Goal: Task Accomplishment & Management: Complete application form

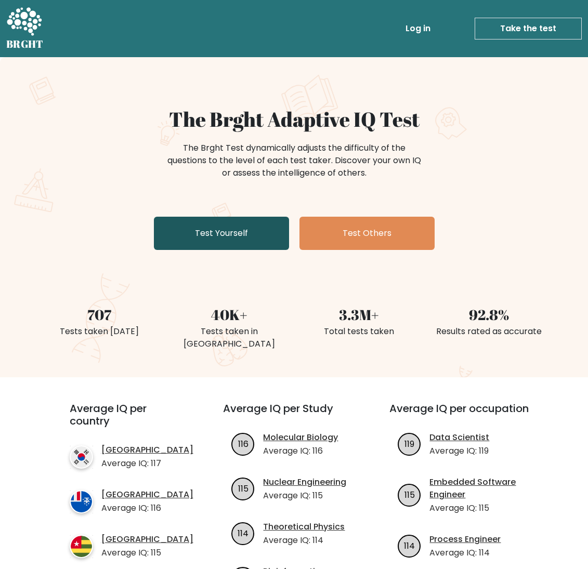
click at [231, 233] on link "Test Yourself" at bounding box center [221, 233] width 135 height 33
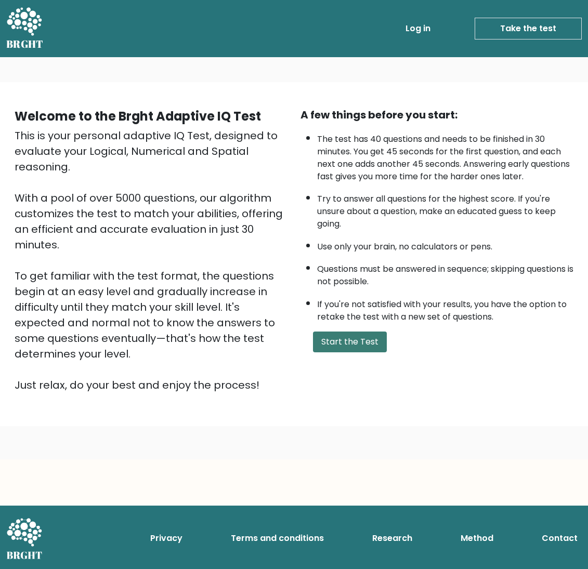
click at [351, 352] on button "Start the Test" at bounding box center [350, 342] width 74 height 21
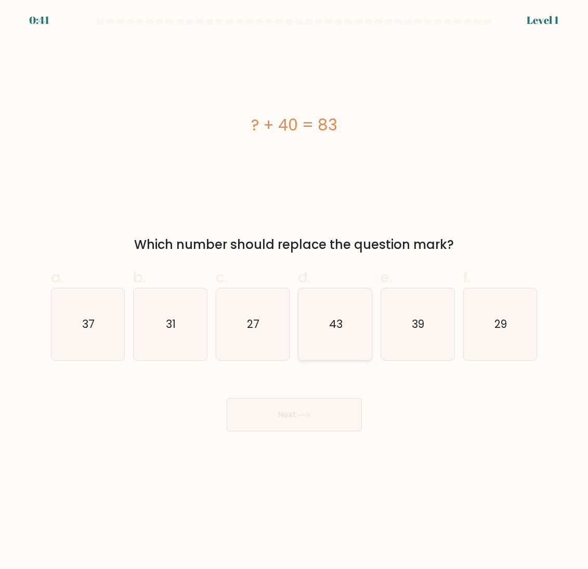
click at [346, 337] on icon "43" at bounding box center [335, 324] width 72 height 72
click at [295, 292] on input "d. 43" at bounding box center [294, 288] width 1 height 7
radio input "true"
click at [327, 403] on button "Next" at bounding box center [294, 414] width 135 height 33
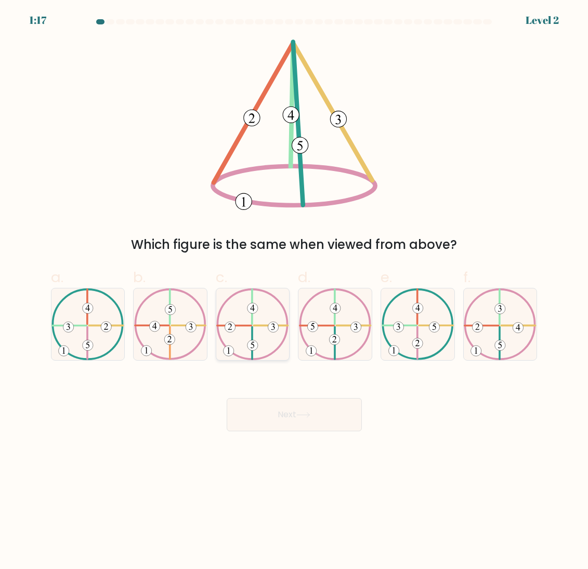
click at [262, 349] on icon at bounding box center [252, 324] width 73 height 72
click at [294, 292] on input "c." at bounding box center [294, 288] width 1 height 7
radio input "true"
click at [293, 410] on button "Next" at bounding box center [294, 414] width 135 height 33
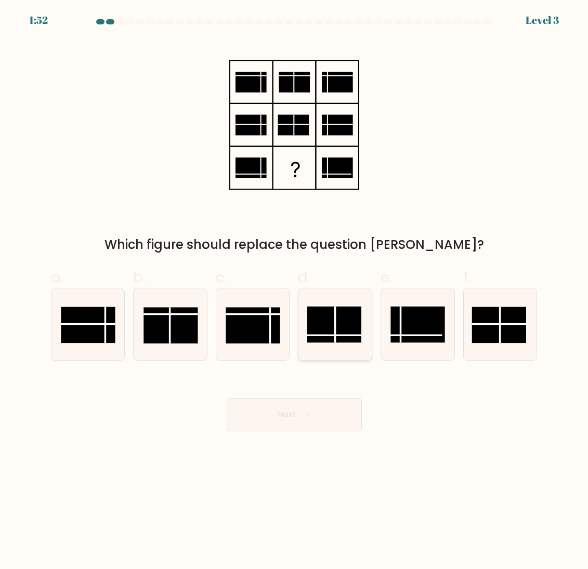
click at [340, 341] on rect at bounding box center [334, 325] width 54 height 36
click at [295, 292] on input "d." at bounding box center [294, 288] width 1 height 7
radio input "true"
click at [331, 404] on button "Next" at bounding box center [294, 414] width 135 height 33
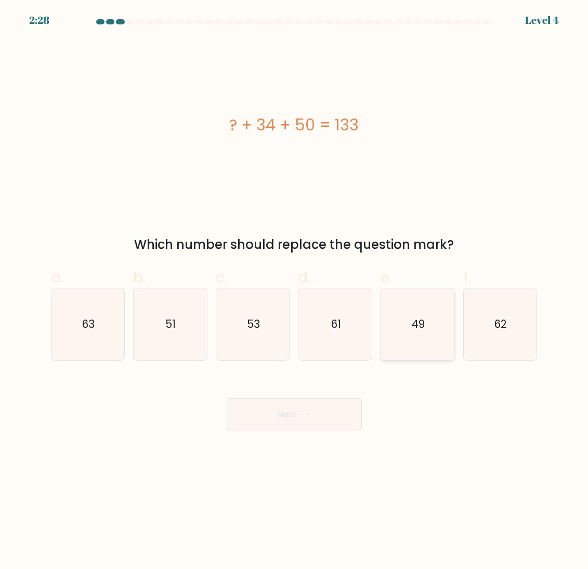
click at [406, 354] on icon "49" at bounding box center [417, 324] width 72 height 72
click at [295, 292] on input "e. 49" at bounding box center [294, 288] width 1 height 7
radio input "true"
click at [332, 421] on button "Next" at bounding box center [294, 414] width 135 height 33
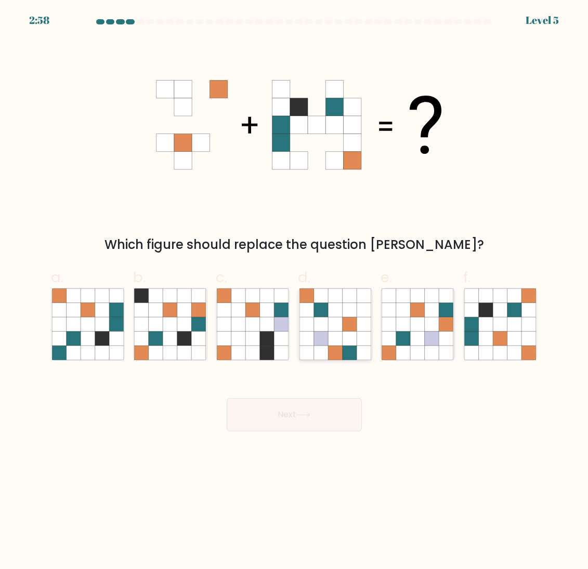
click at [327, 350] on icon at bounding box center [320, 353] width 15 height 15
click at [295, 292] on input "d." at bounding box center [294, 288] width 1 height 7
radio input "true"
click at [321, 407] on button "Next" at bounding box center [294, 414] width 135 height 33
